Goal: Task Accomplishment & Management: Manage account settings

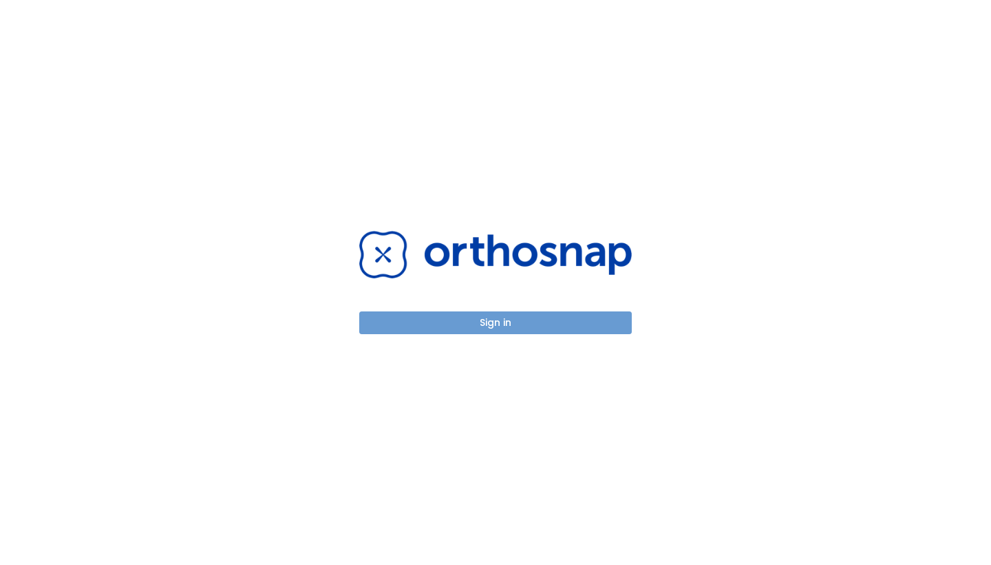
click at [442, 323] on button "Sign in" at bounding box center [495, 322] width 273 height 23
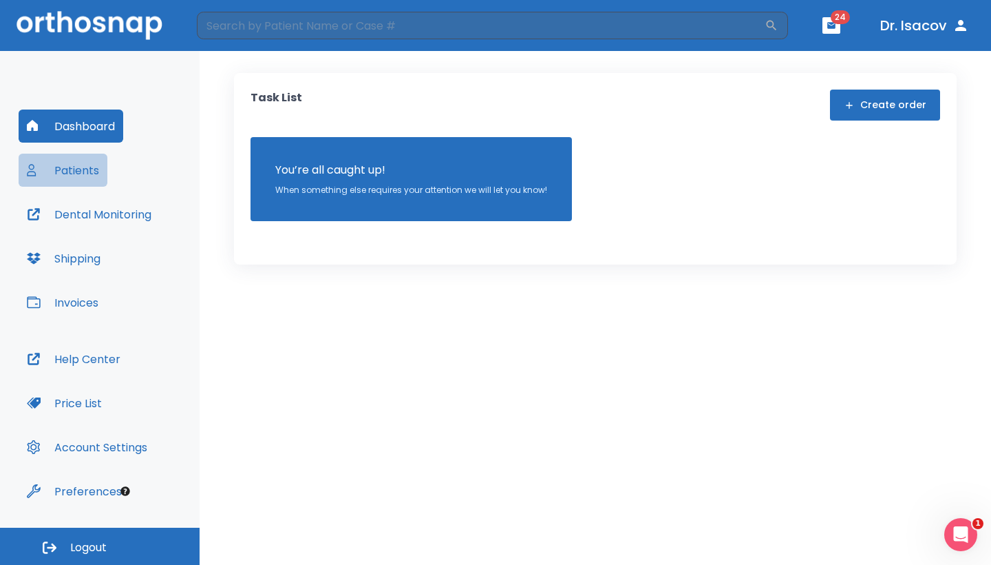
click at [93, 176] on button "Patients" at bounding box center [63, 170] width 89 height 33
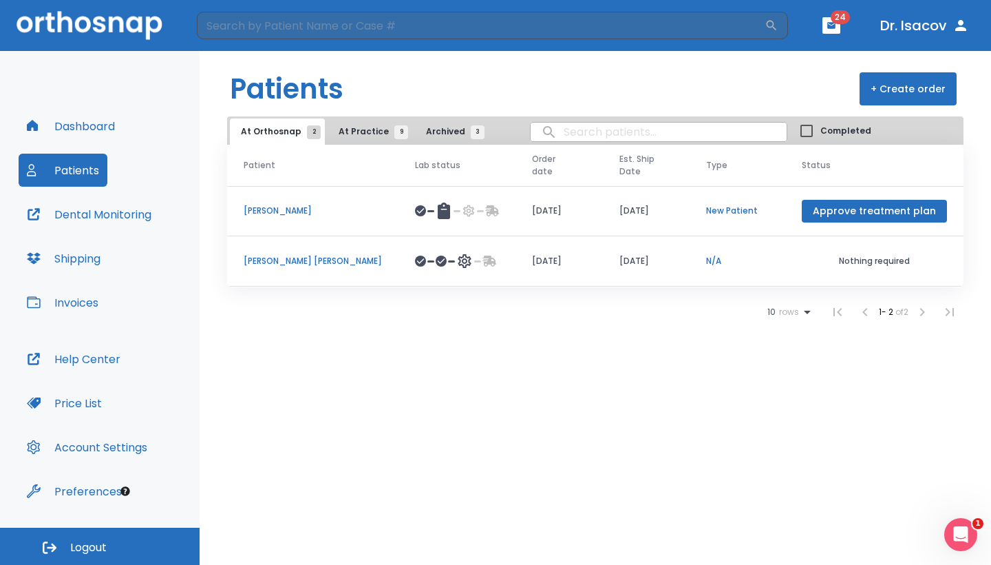
click at [456, 255] on icon at bounding box center [464, 261] width 17 height 17
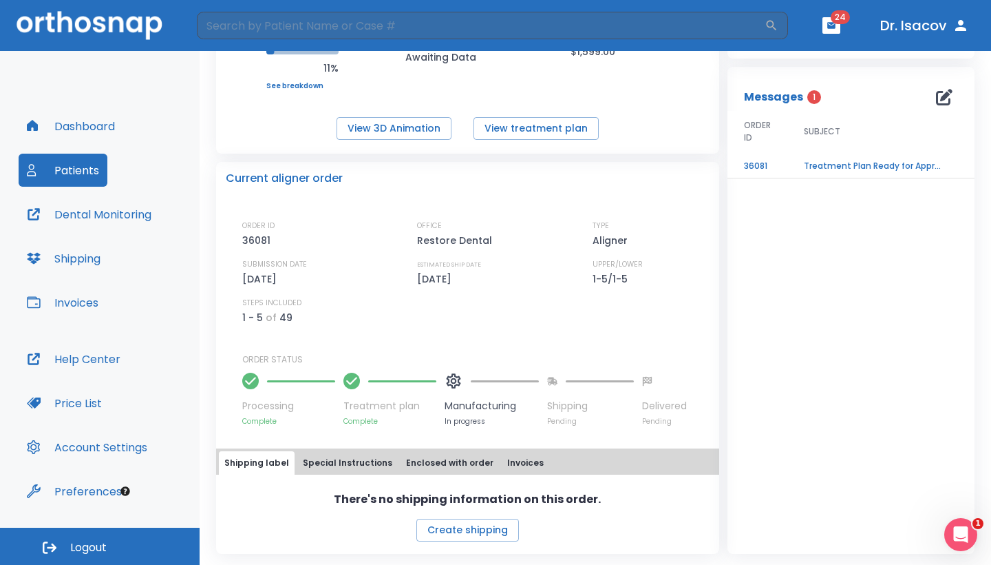
scroll to position [219, 0]
